Goal: Task Accomplishment & Management: Use online tool/utility

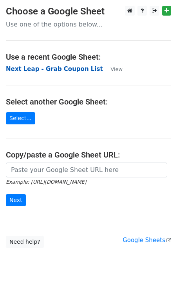
click at [60, 70] on strong "Next Leap - Grab Coupon List" at bounding box center [54, 69] width 97 height 7
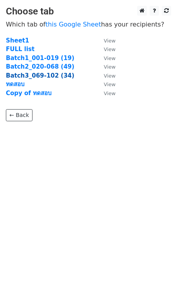
click at [50, 78] on strong "Batch3_069-102 (34)" at bounding box center [40, 75] width 68 height 7
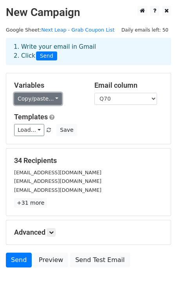
click at [46, 101] on link "Copy/paste..." at bounding box center [38, 99] width 48 height 12
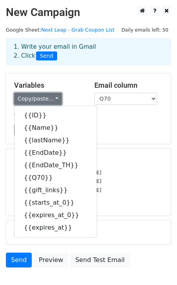
click at [46, 101] on link "Copy/paste..." at bounding box center [38, 99] width 48 height 12
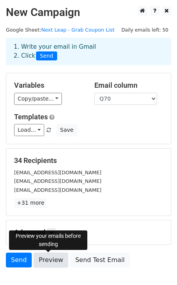
click at [48, 263] on link "Preview" at bounding box center [51, 260] width 34 height 15
click at [41, 268] on link "Preview" at bounding box center [51, 260] width 34 height 15
click at [40, 261] on link "Preview" at bounding box center [51, 260] width 34 height 15
click at [48, 264] on link "Preview" at bounding box center [51, 260] width 34 height 15
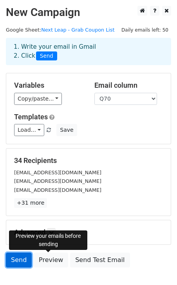
click at [21, 265] on link "Send" at bounding box center [19, 260] width 26 height 15
